Goal: Check status: Check status

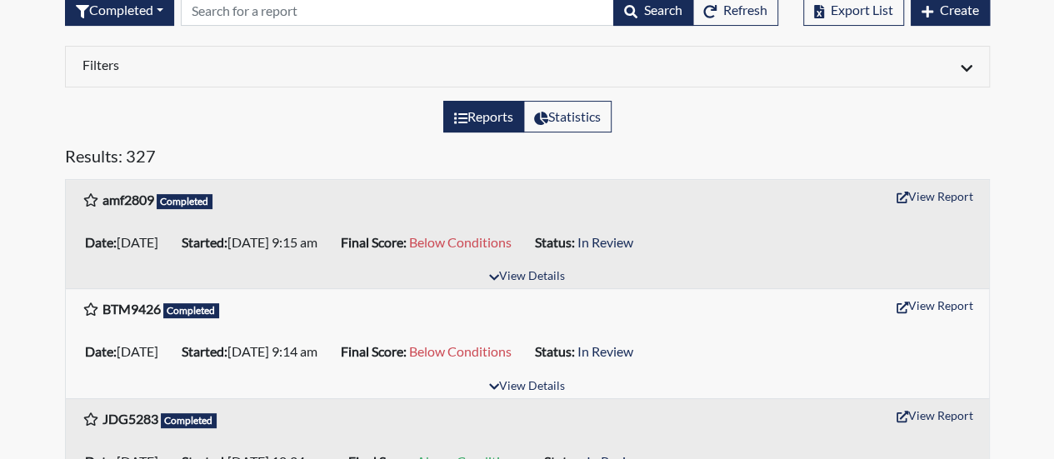
scroll to position [167, 0]
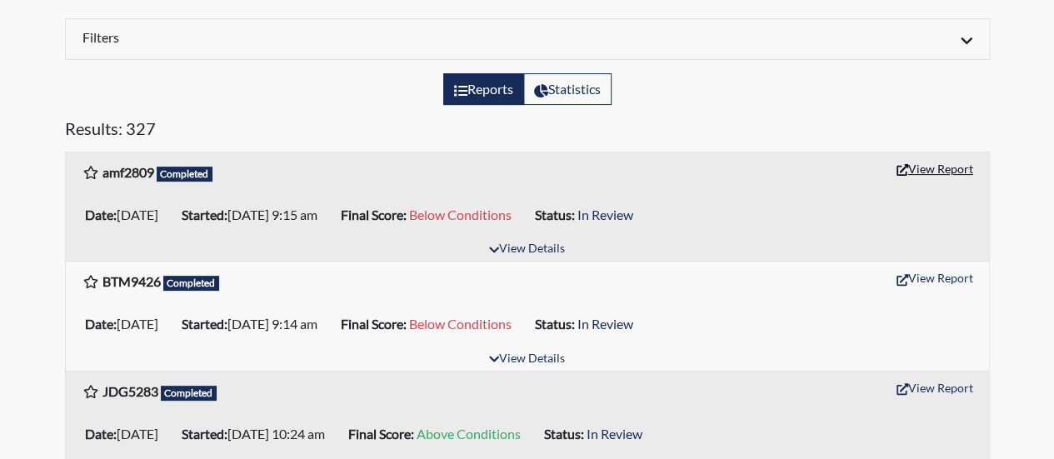
click at [932, 169] on button "View Report" at bounding box center [935, 169] width 92 height 26
click at [929, 279] on button "View Report" at bounding box center [935, 278] width 92 height 26
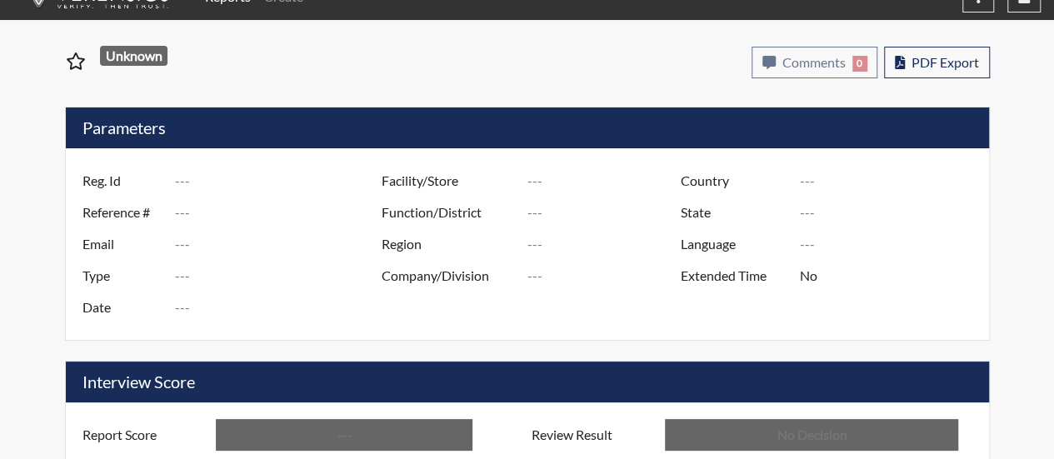
type input "amf2809"
type input "50749"
type input "---"
type input "Corrections Pre-Employment"
type input "Aug 13, 2025"
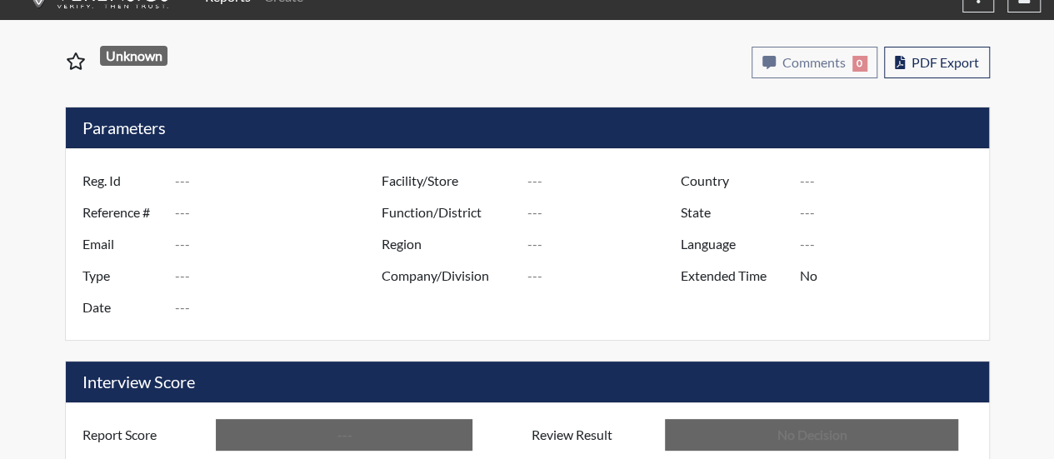
type input "[PERSON_NAME]"
type input "[GEOGRAPHIC_DATA]"
type input "[US_STATE]"
type input "English"
type input "Below Conditions"
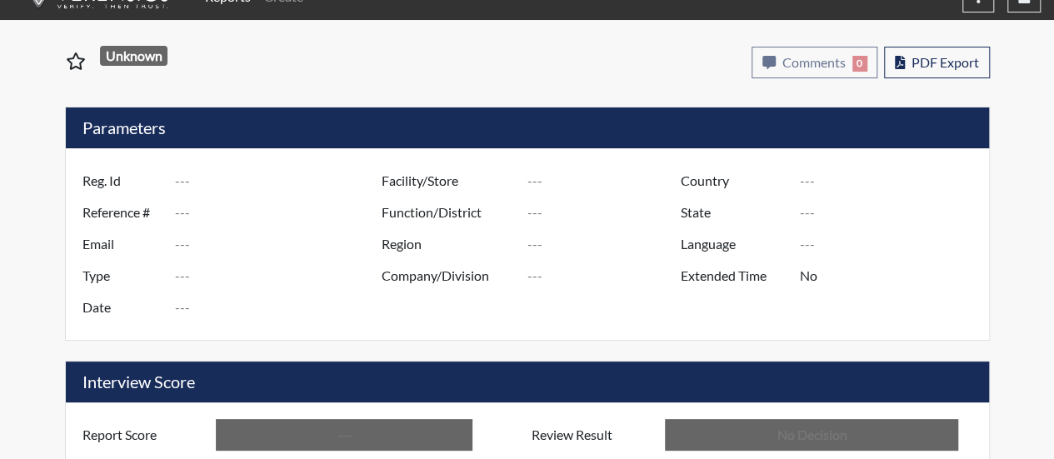
type input "In Review"
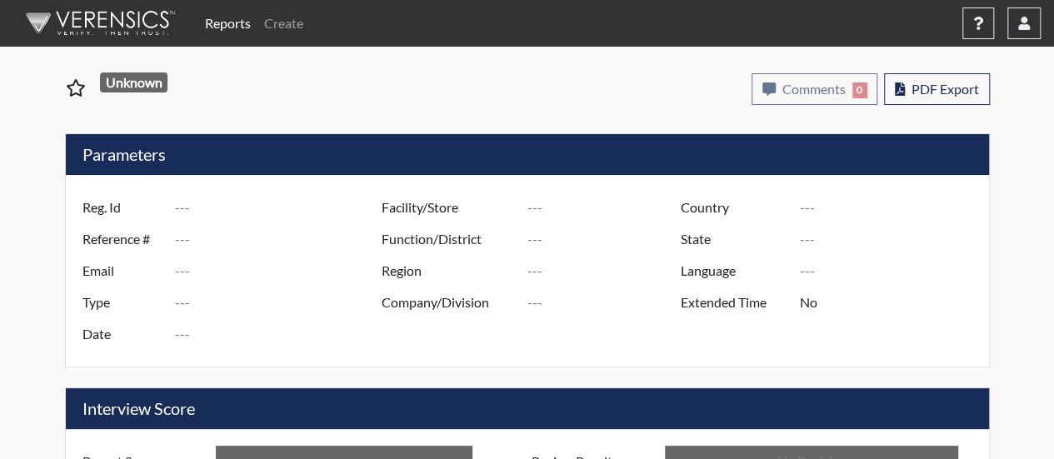
type input "BTM9426"
type input "50748"
type input "---"
type input "Corrections Pre-Employment"
type input "[DATE]"
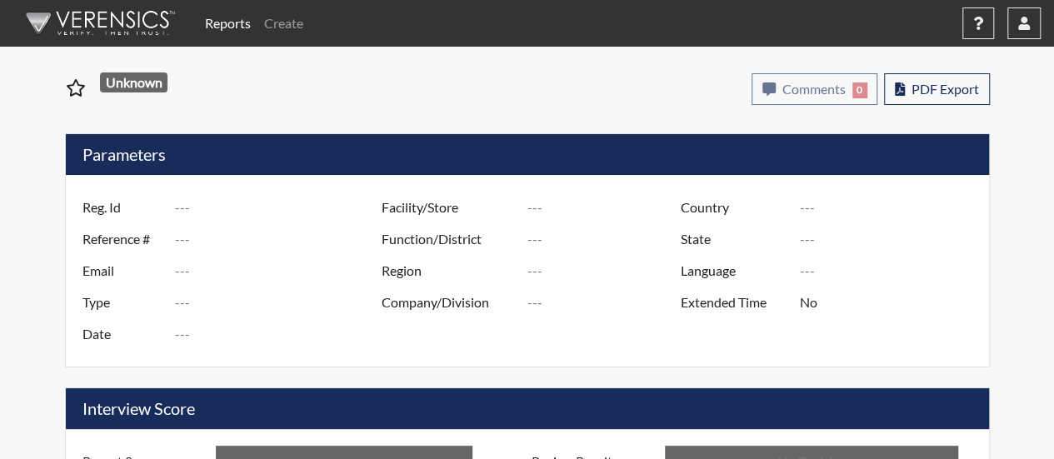
type input "[PERSON_NAME]"
type input "[GEOGRAPHIC_DATA]"
type input "[US_STATE]"
type input "English"
type input "Below Conditions"
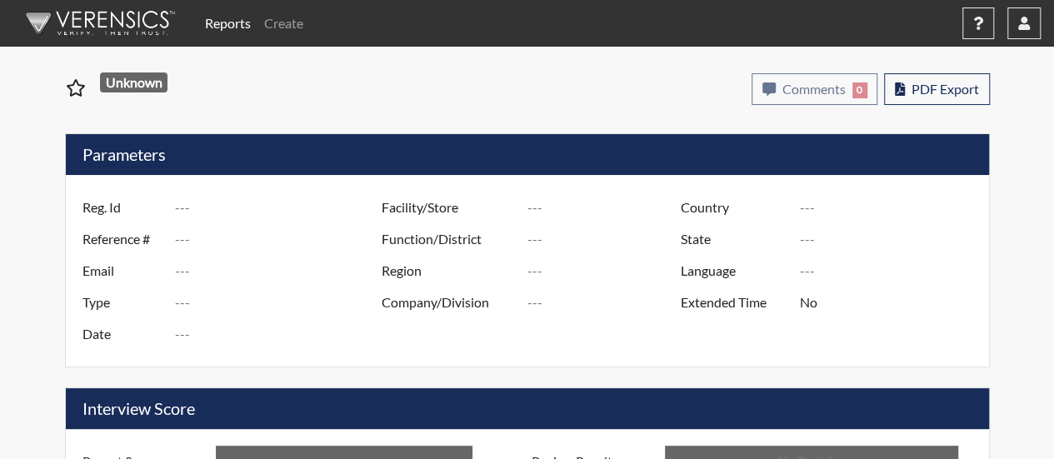
type input "In Review"
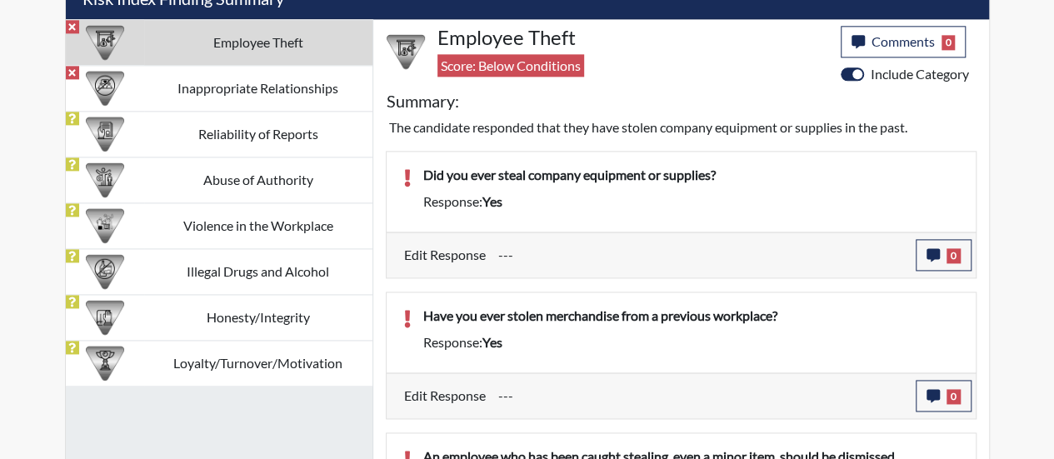
scroll to position [1000, 0]
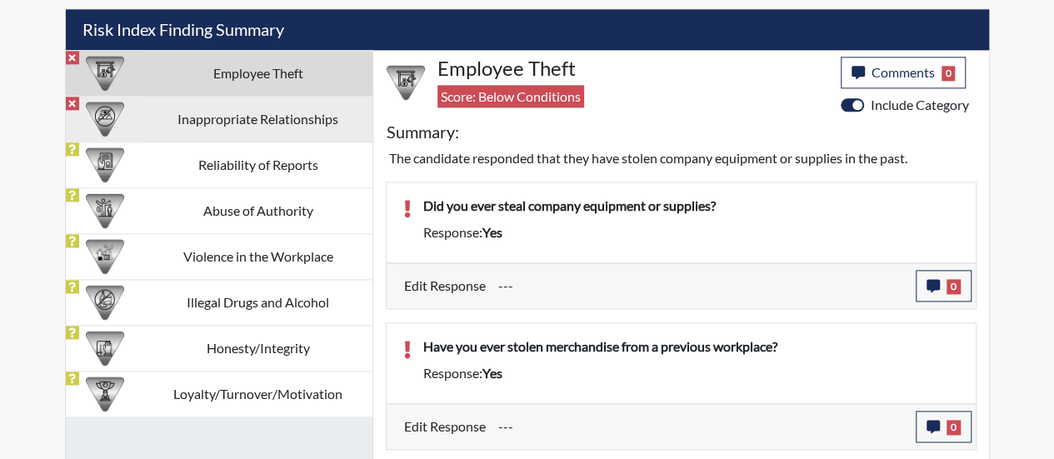
click at [279, 108] on td "Inappropriate Relationships" at bounding box center [258, 119] width 228 height 46
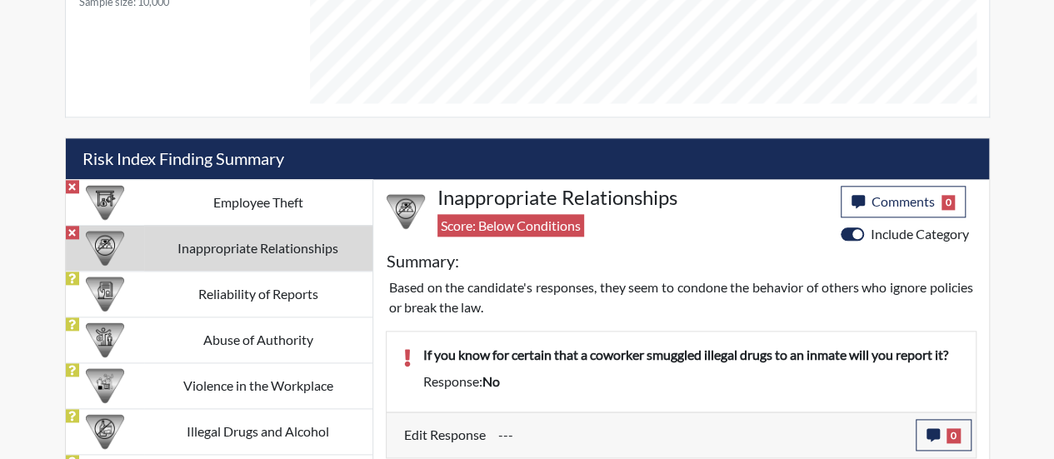
scroll to position [504, 0]
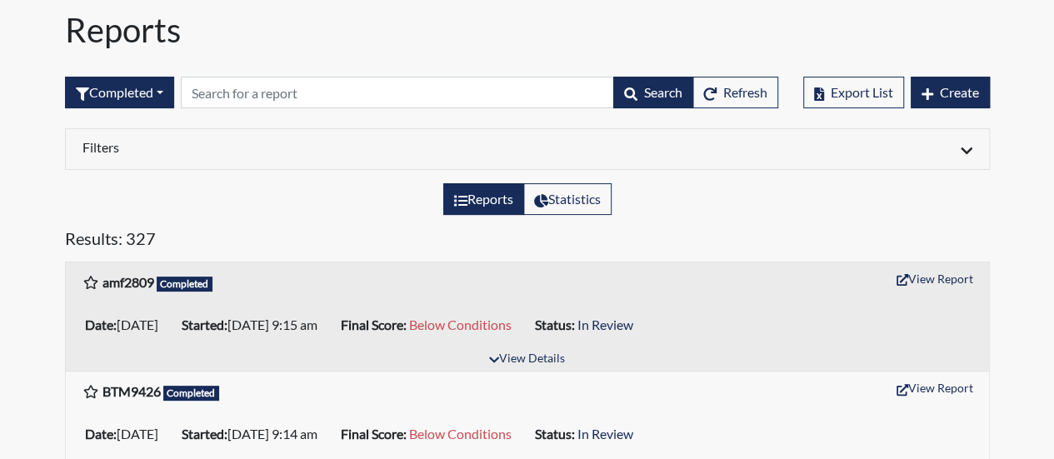
scroll to position [83, 0]
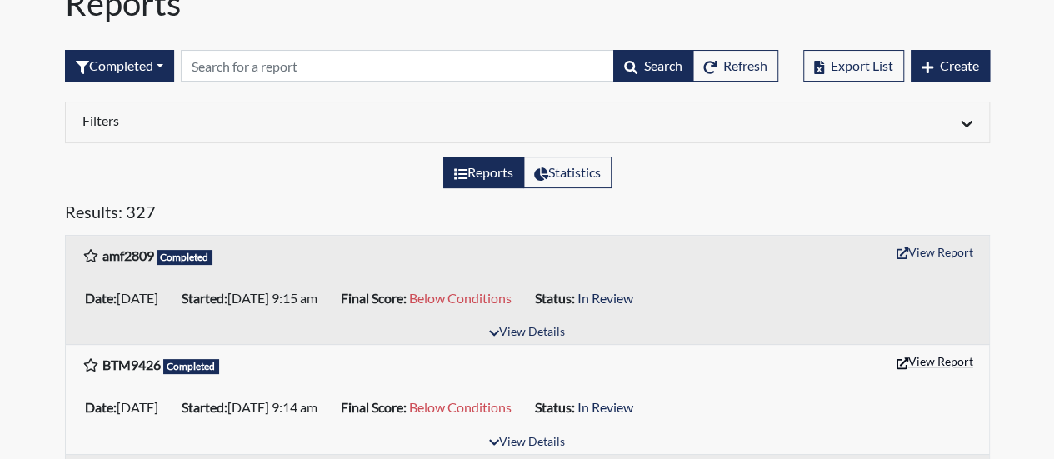
click at [938, 357] on button "View Report" at bounding box center [935, 361] width 92 height 26
click at [929, 247] on button "View Report" at bounding box center [935, 252] width 92 height 26
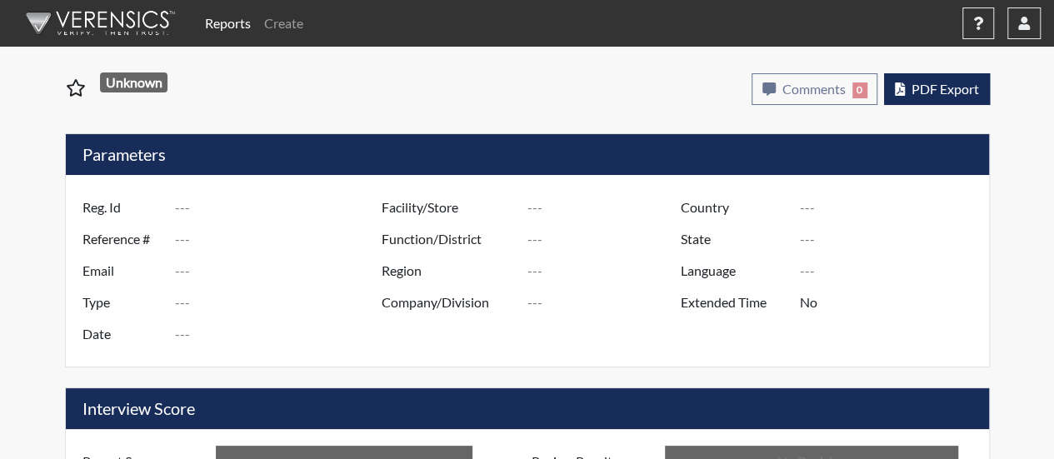
type input "BTM9426"
type input "50748"
type input "---"
type input "Corrections Pre-Employment"
type input "[DATE]"
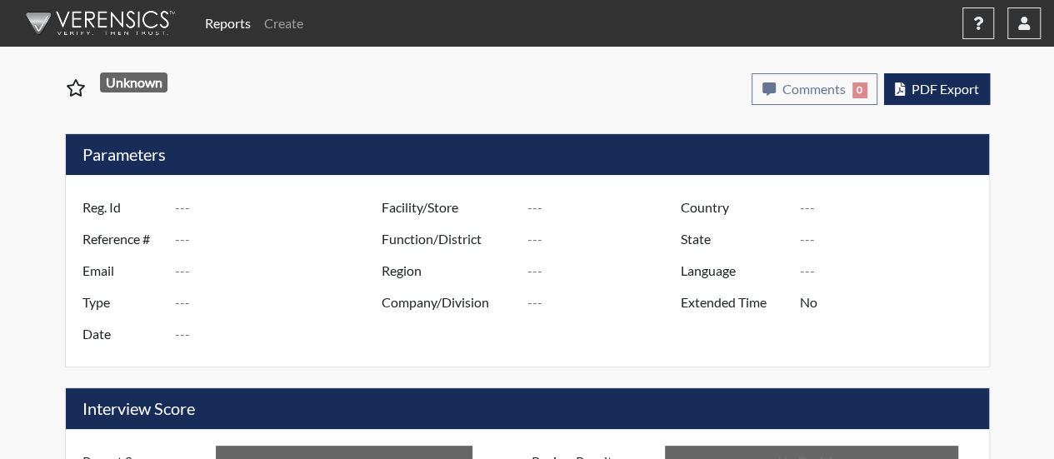
type input "[PERSON_NAME]"
type input "[GEOGRAPHIC_DATA]"
type input "[US_STATE]"
type input "English"
type input "Below Conditions"
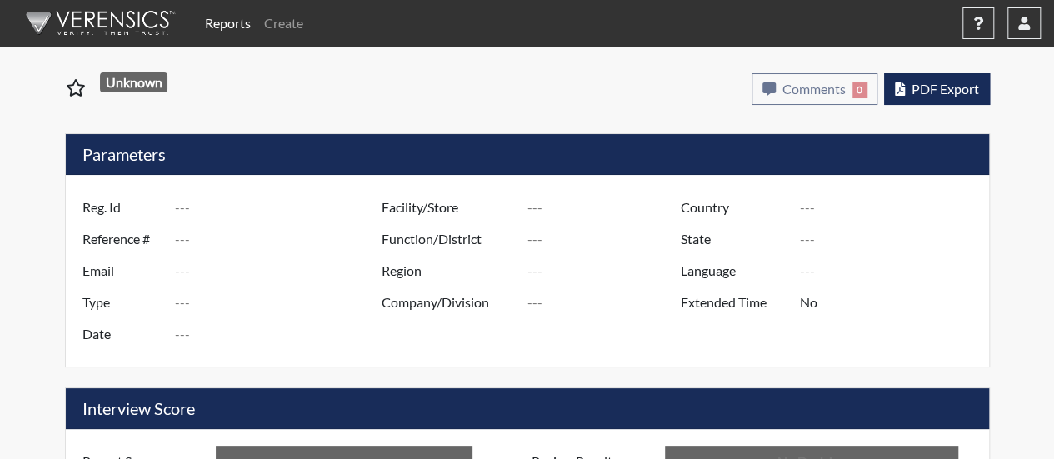
type input "In Review"
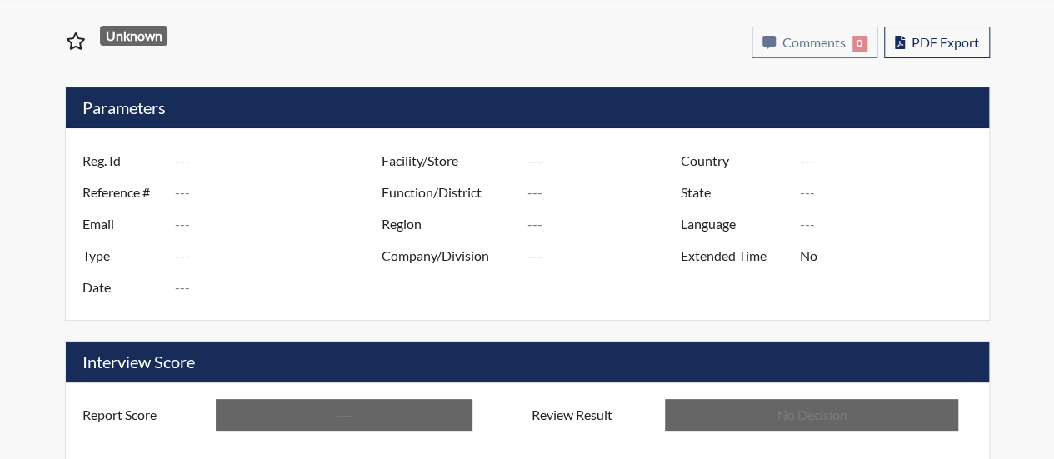
type input "amf2809"
type input "50749"
type input "---"
type input "Corrections Pre-Employment"
type input "Aug 13, 2025"
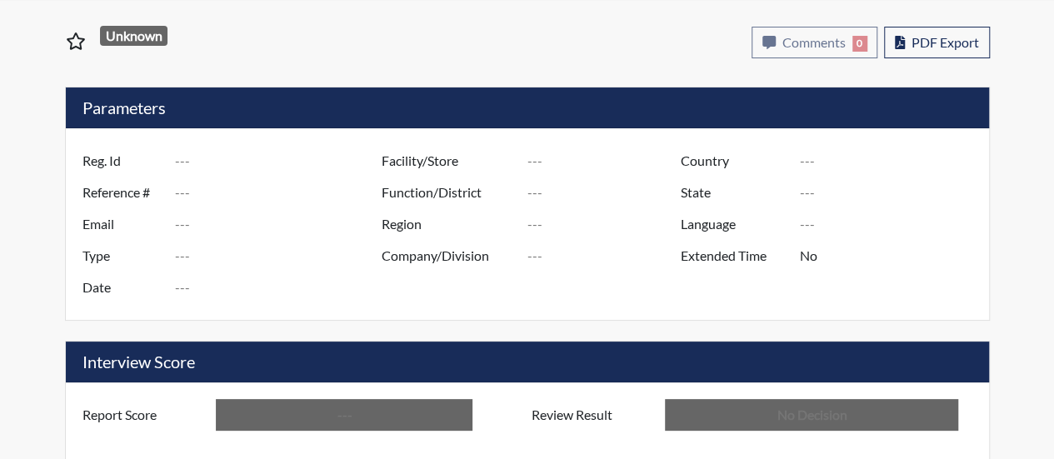
type input "[PERSON_NAME]"
type input "[GEOGRAPHIC_DATA]"
type input "[US_STATE]"
type input "English"
type input "Below Conditions"
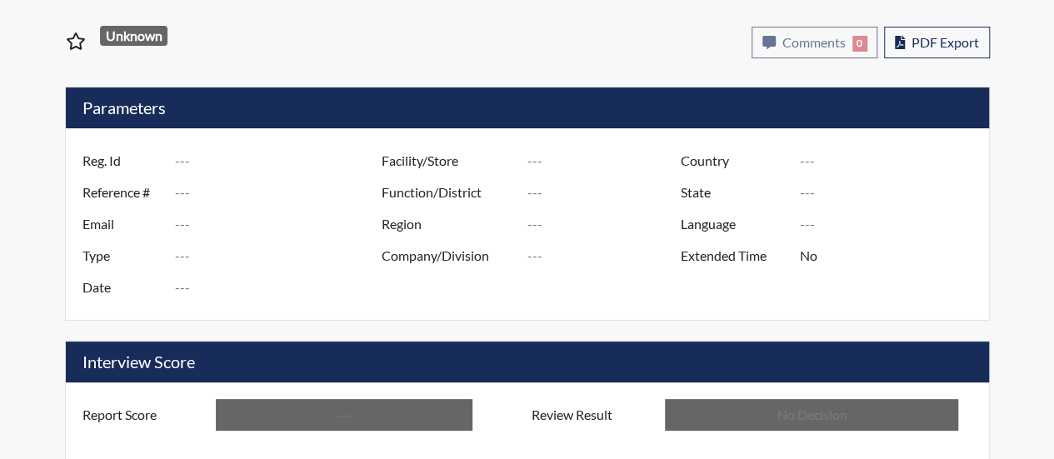
type input "In Review"
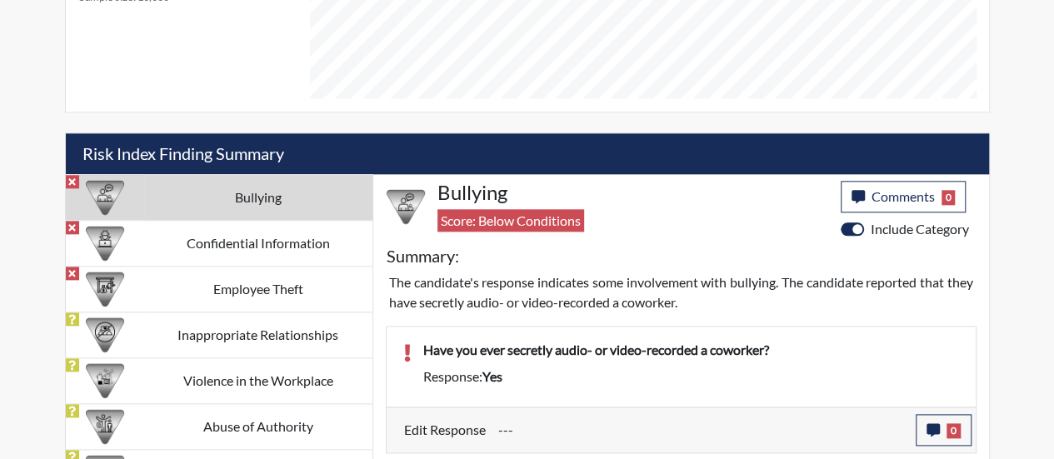
scroll to position [867, 0]
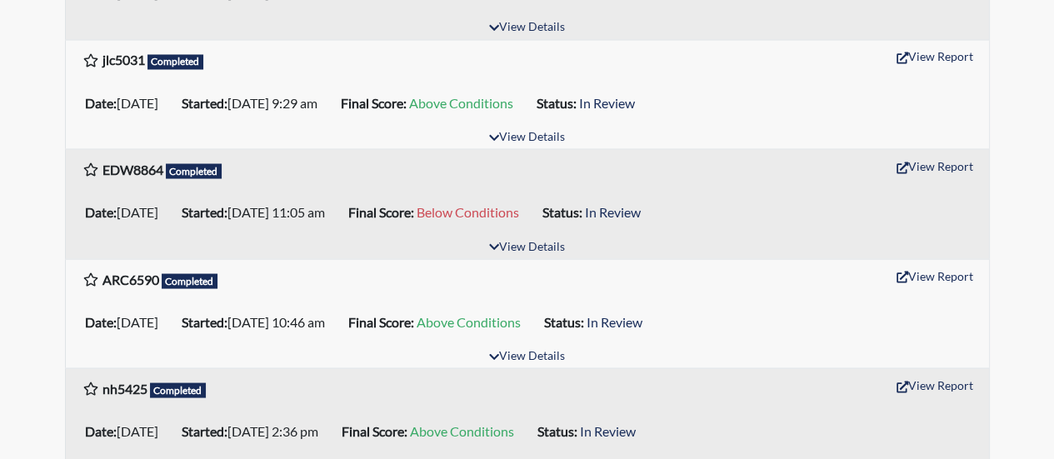
scroll to position [1500, 0]
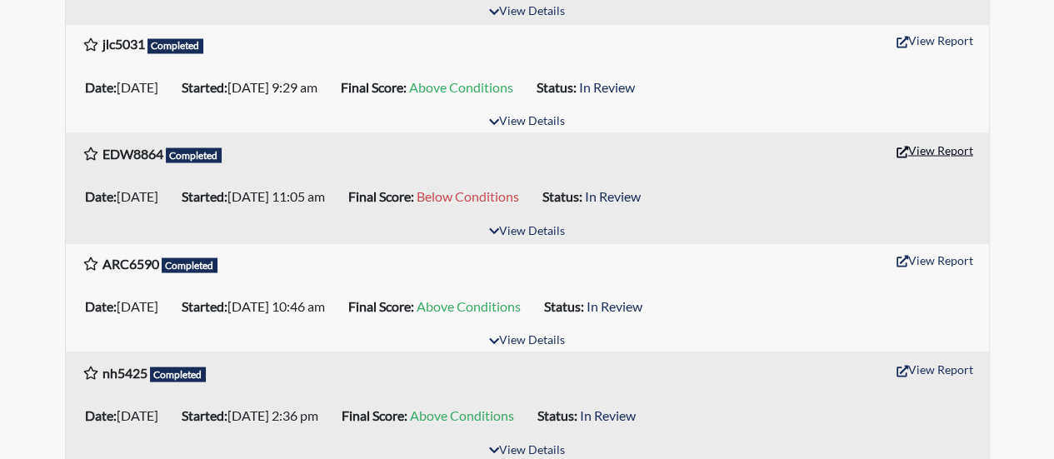
click at [945, 137] on button "View Report" at bounding box center [935, 150] width 92 height 26
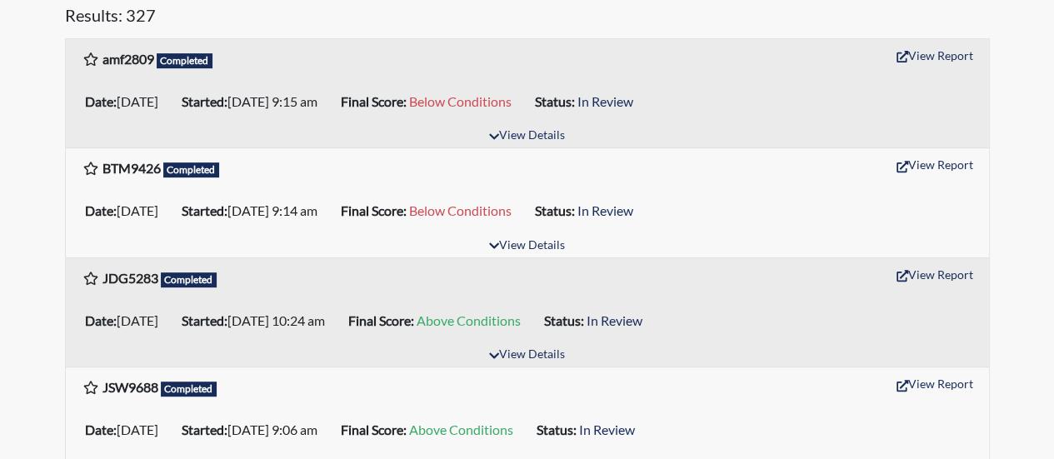
scroll to position [307, 0]
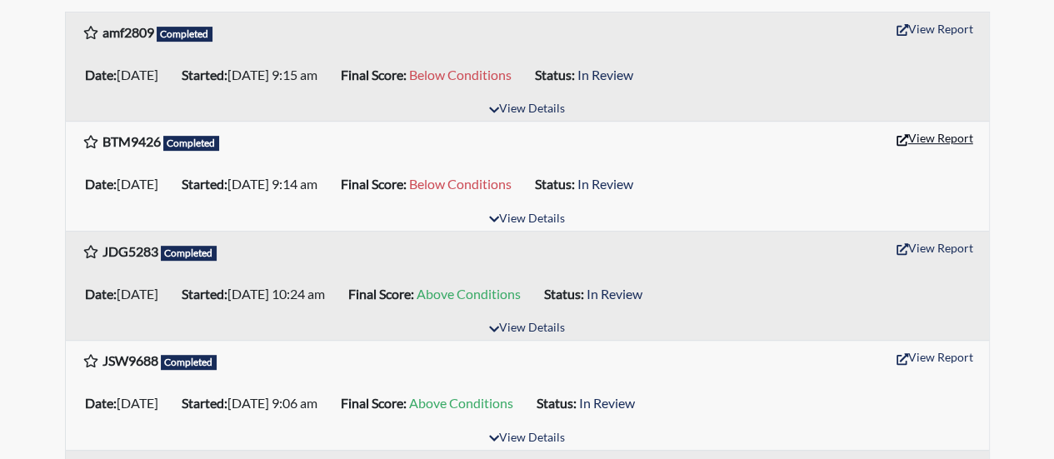
click at [916, 133] on button "View Report" at bounding box center [935, 138] width 92 height 26
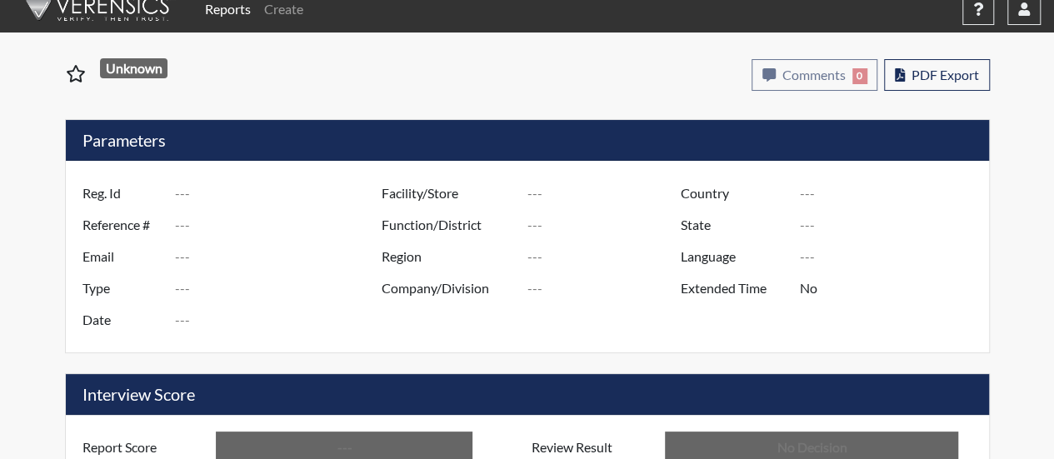
type input "EDW8864"
type input "48379"
type input "---"
type input "Corrections Pre-Employment"
type input "Jul 7, 2025"
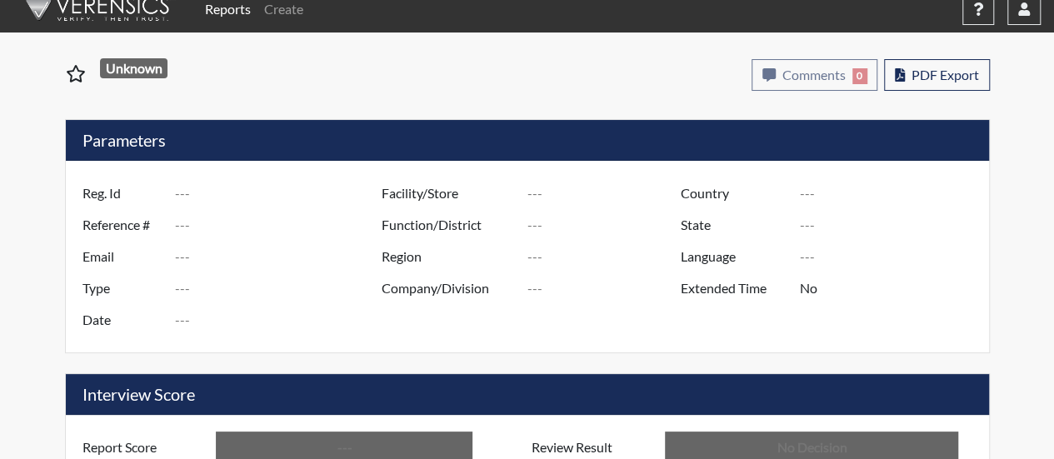
type input "[PERSON_NAME]"
type input "[GEOGRAPHIC_DATA]"
type input "[US_STATE]"
type input "English"
type input "Below Conditions"
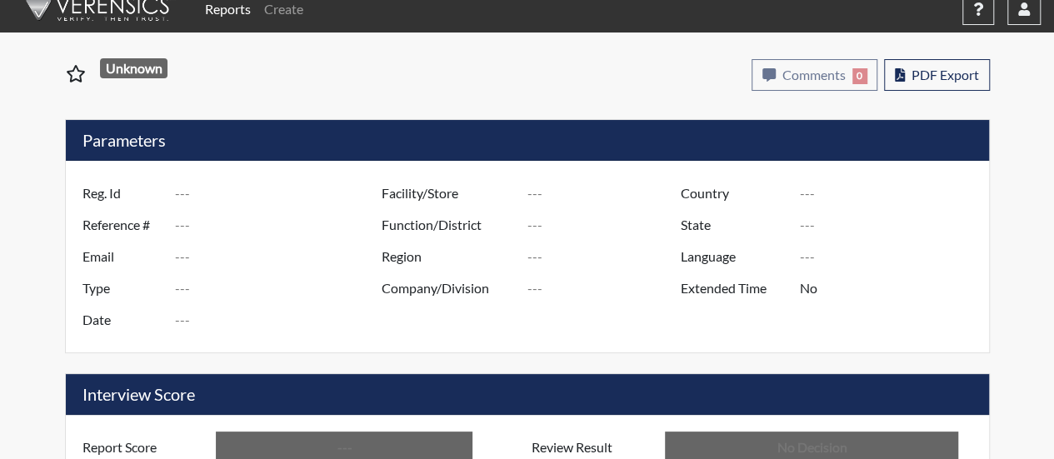
type input "In Review"
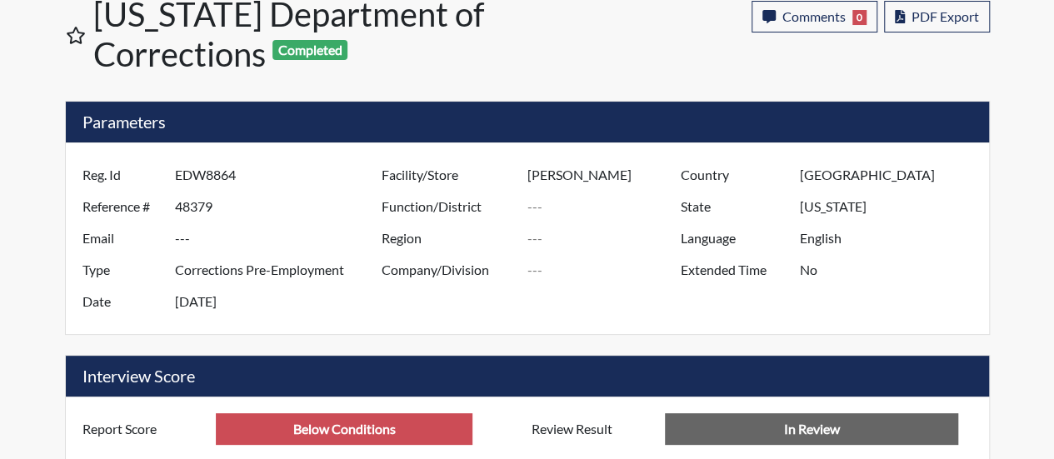
scroll to position [47, 0]
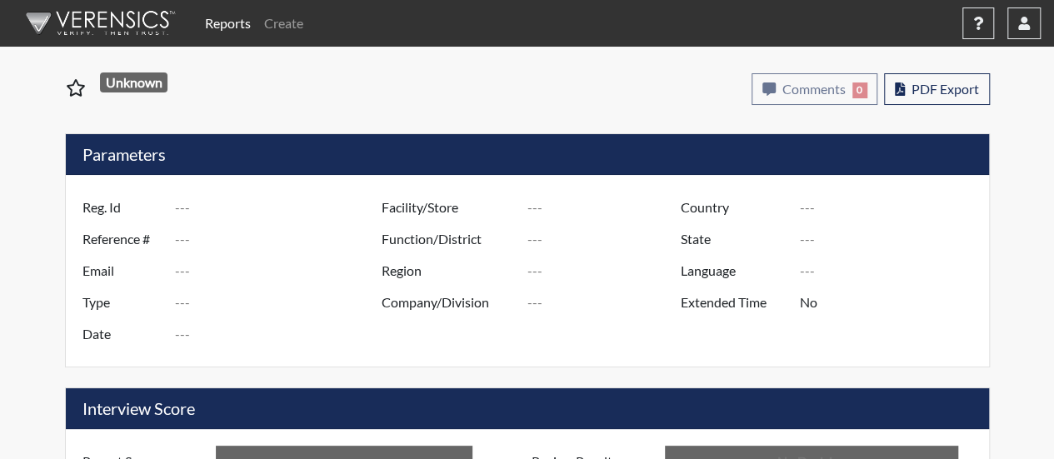
type input "BTM9426"
type input "50748"
type input "---"
type input "Corrections Pre-Employment"
type input "[DATE]"
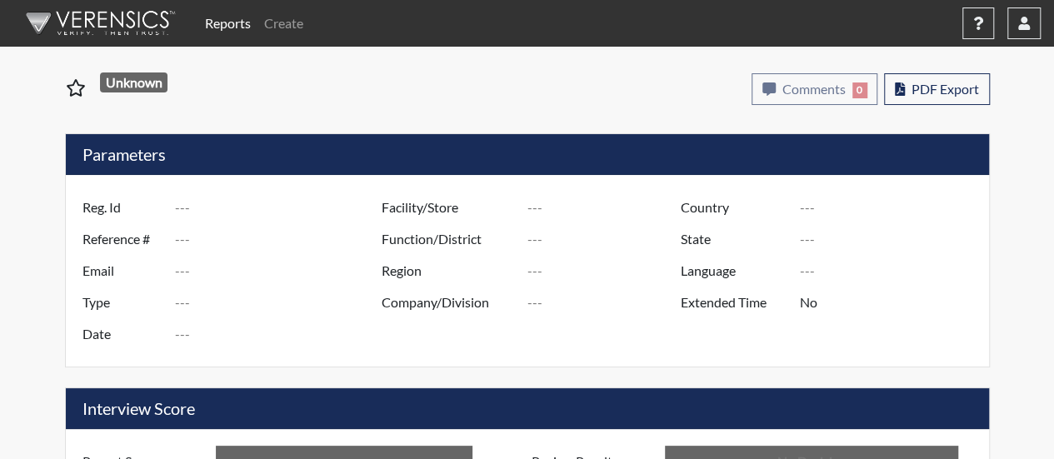
type input "[PERSON_NAME]"
type input "[GEOGRAPHIC_DATA]"
type input "[US_STATE]"
type input "English"
type input "Below Conditions"
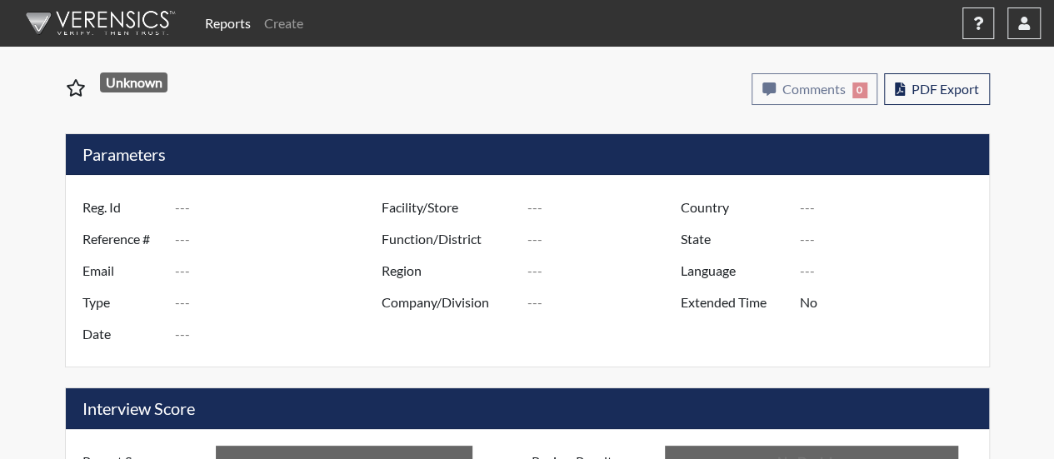
type input "In Review"
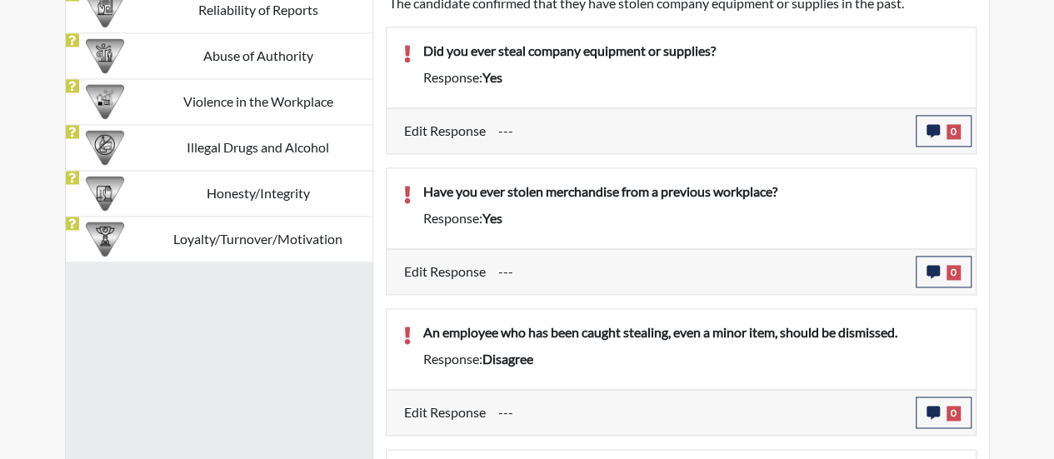
scroll to position [938, 0]
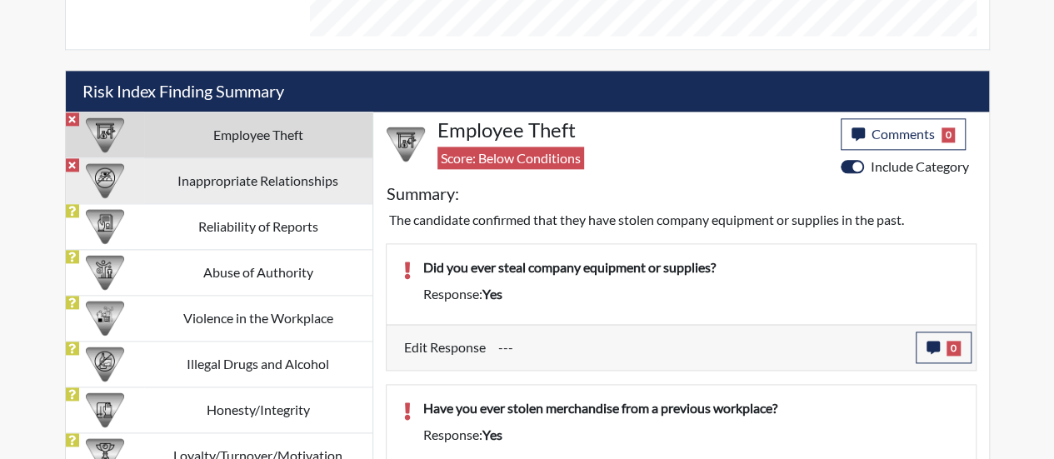
click at [267, 186] on td "Inappropriate Relationships" at bounding box center [258, 180] width 228 height 46
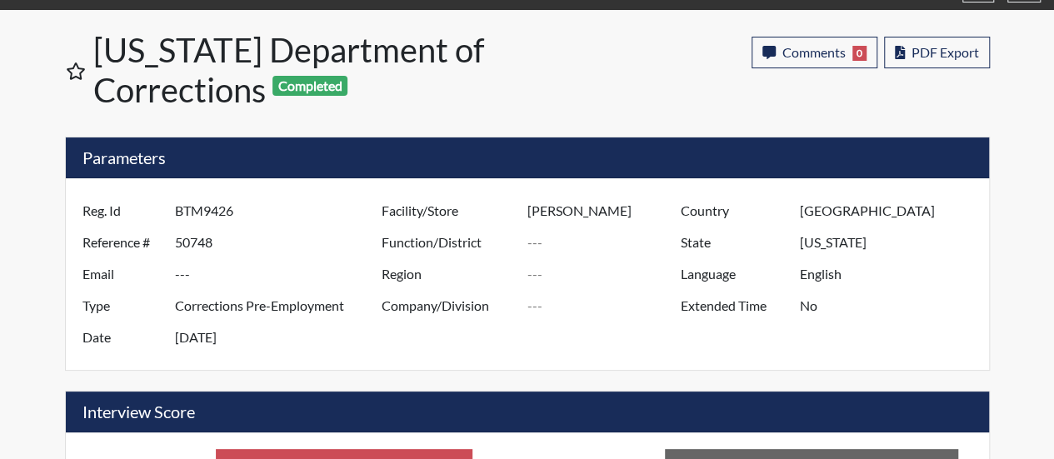
scroll to position [0, 0]
